Goal: Navigation & Orientation: Find specific page/section

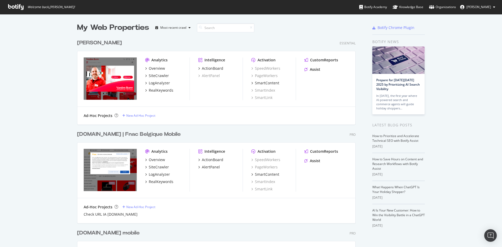
scroll to position [247, 502]
